Goal: Task Accomplishment & Management: Use online tool/utility

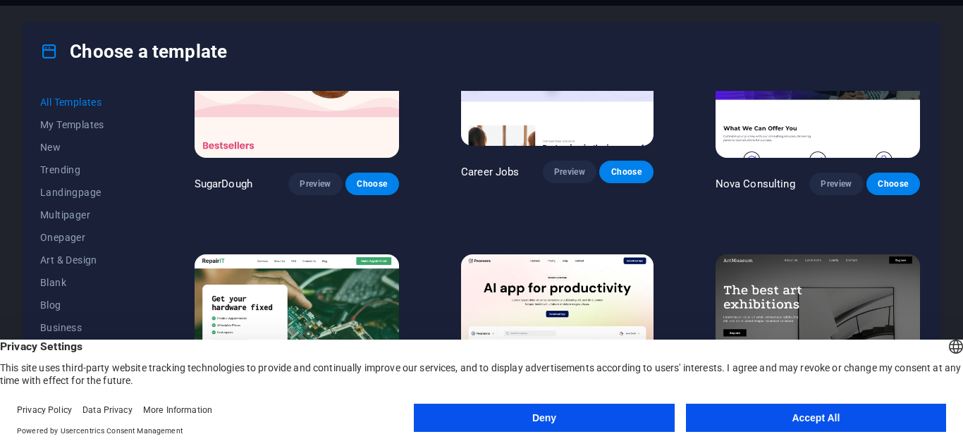
scroll to position [126, 0]
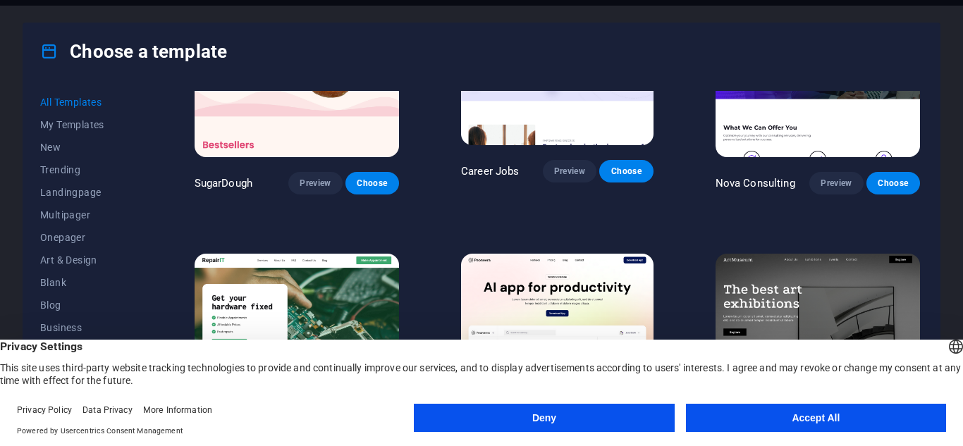
click at [775, 413] on button "Accept All" at bounding box center [816, 418] width 260 height 28
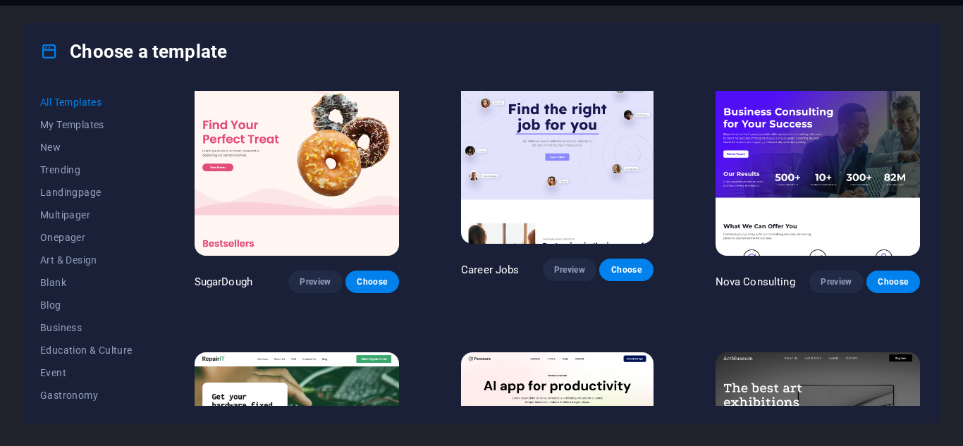
scroll to position [0, 0]
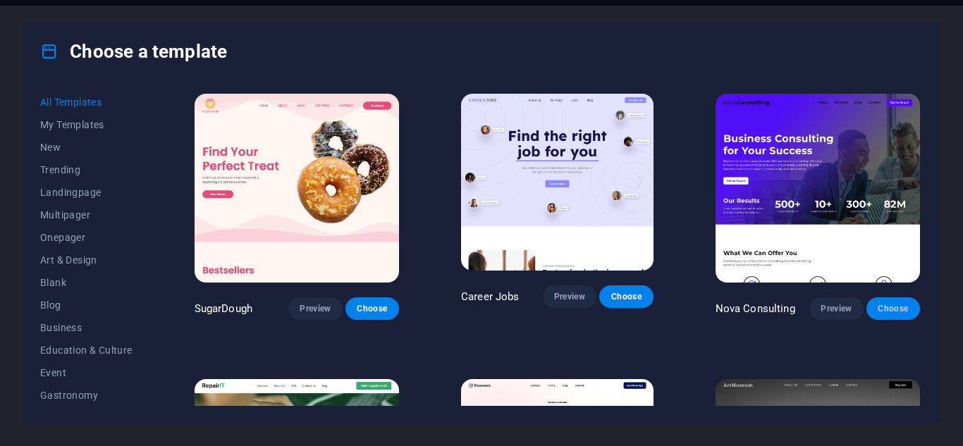
click at [891, 303] on span "Choose" at bounding box center [893, 308] width 31 height 11
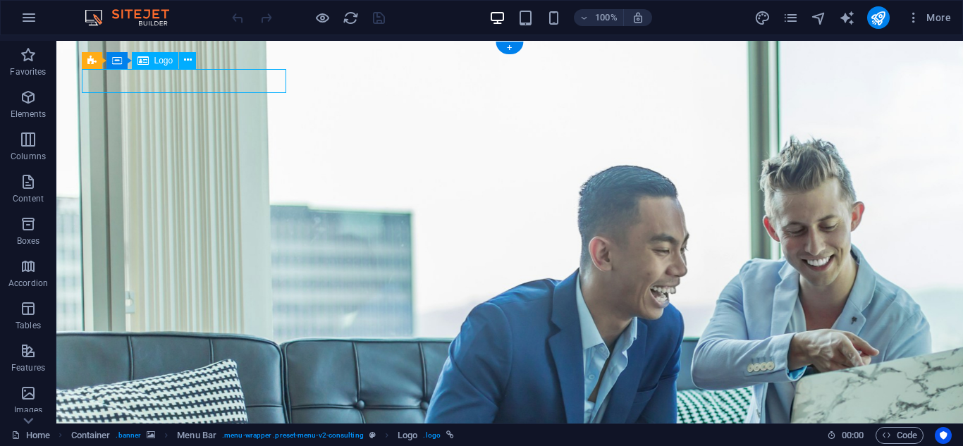
select select "px"
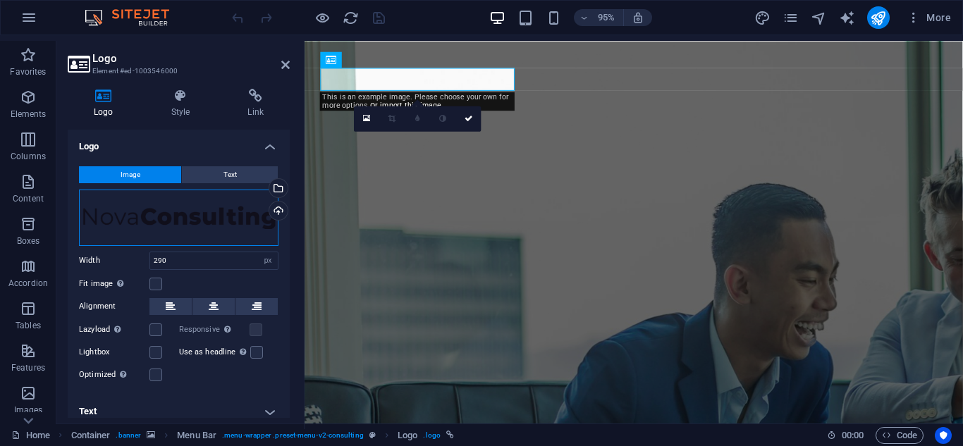
click at [138, 212] on div "Drag files here, click to choose files or select files from Files or our free s…" at bounding box center [179, 218] width 200 height 56
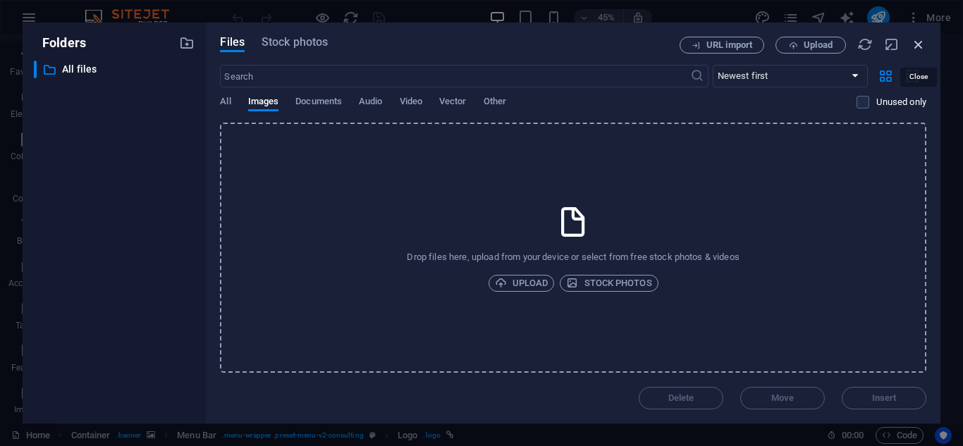
click at [920, 44] on icon "button" at bounding box center [919, 45] width 16 height 16
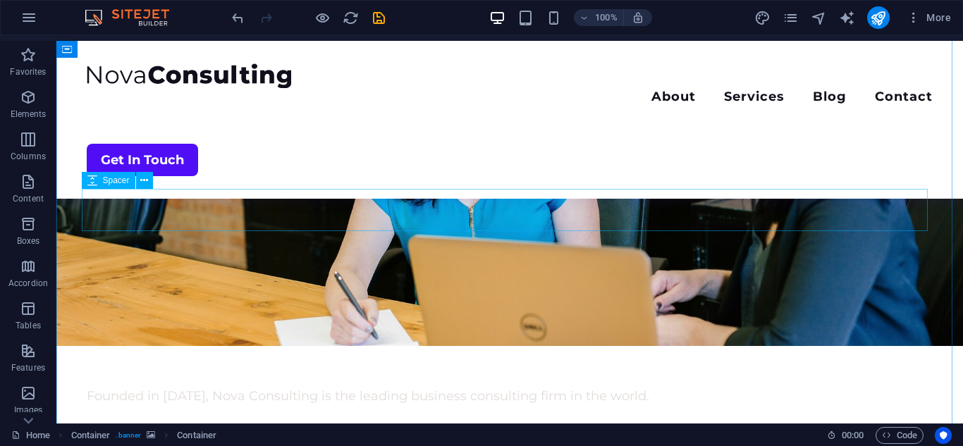
scroll to position [3410, 0]
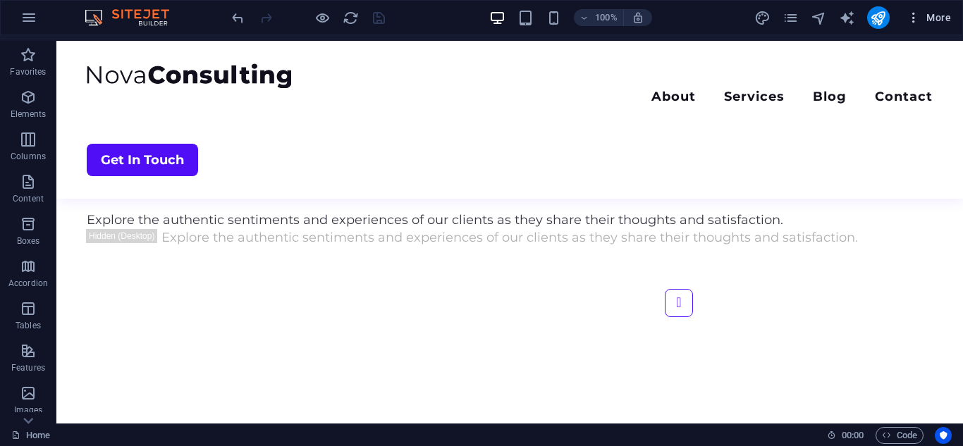
click at [937, 12] on span "More" at bounding box center [929, 18] width 44 height 14
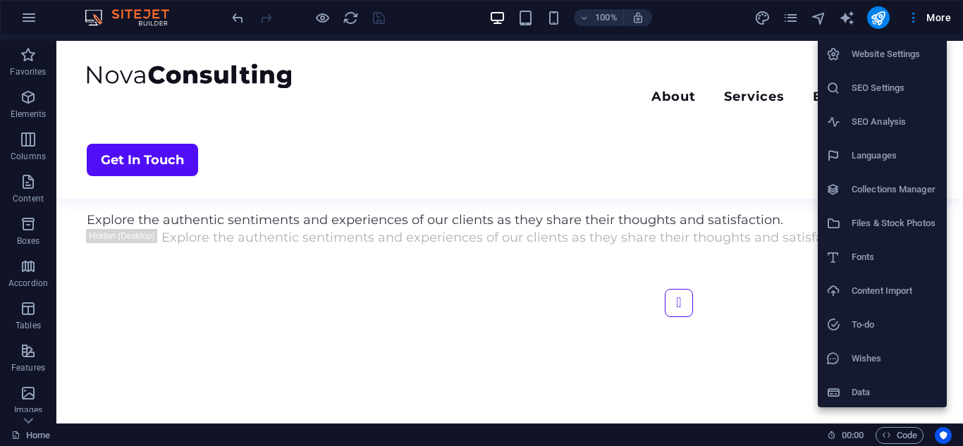
click at [878, 55] on h6 "Website Settings" at bounding box center [895, 54] width 87 height 17
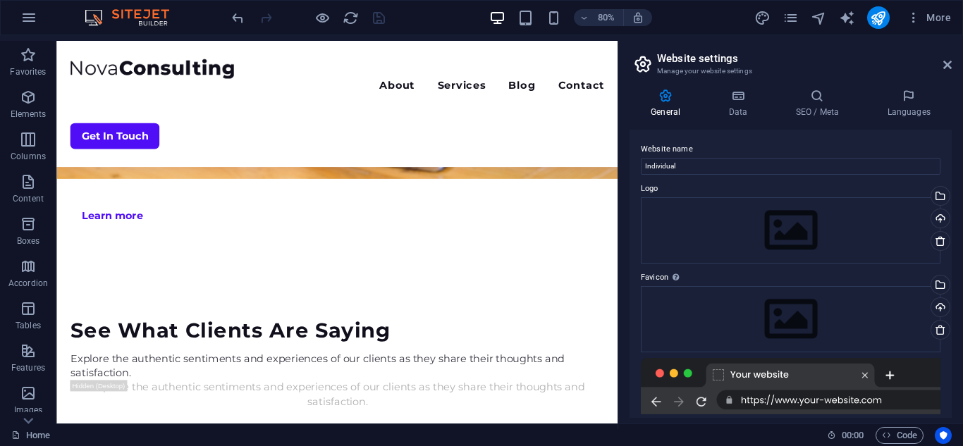
scroll to position [3562, 0]
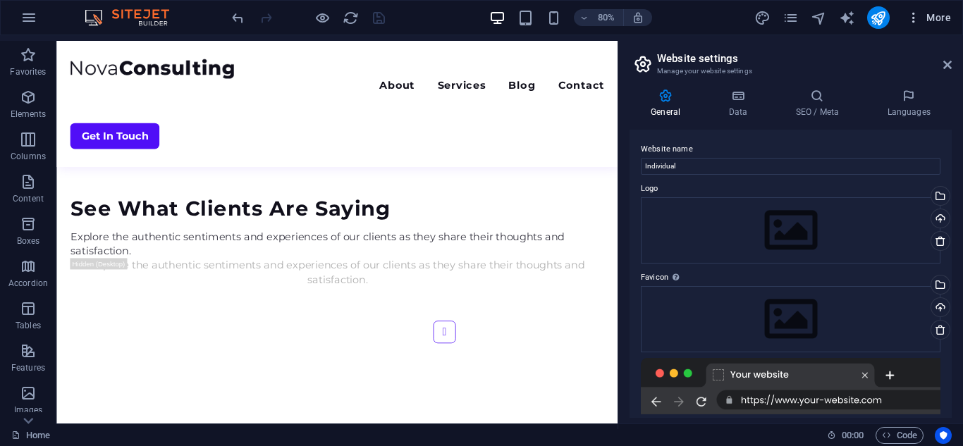
click at [925, 15] on span "More" at bounding box center [929, 18] width 44 height 14
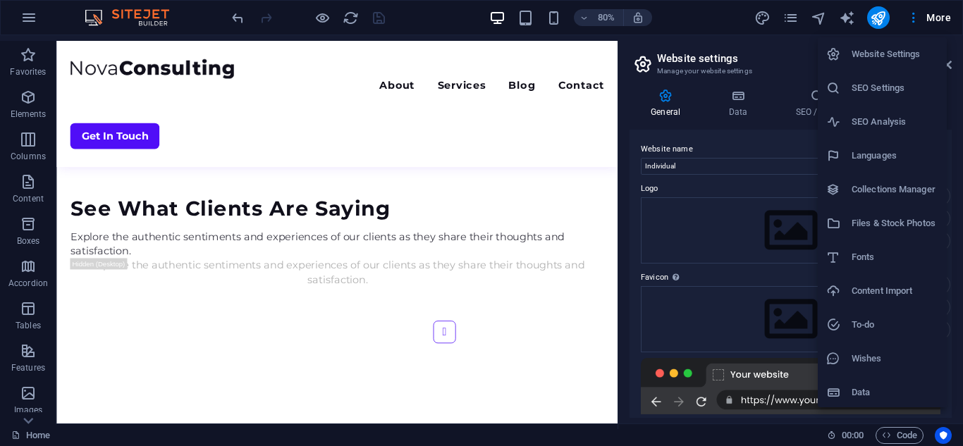
click at [24, 13] on div at bounding box center [481, 223] width 963 height 446
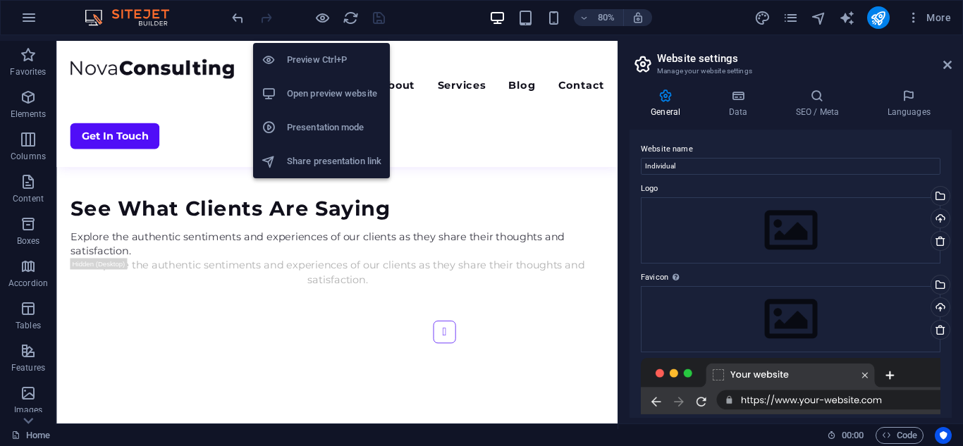
click at [334, 92] on h6 "Open preview website" at bounding box center [334, 93] width 94 height 17
